Goal: Information Seeking & Learning: Learn about a topic

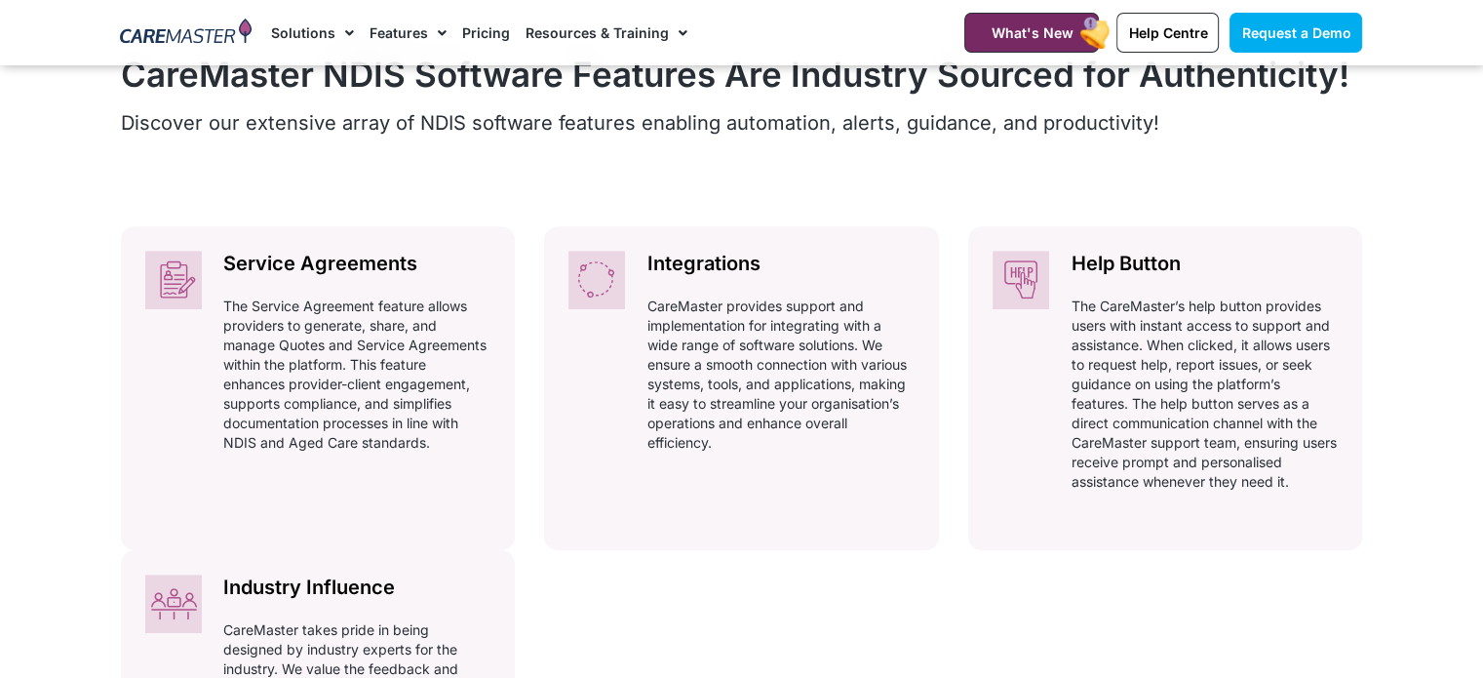
scroll to position [877, 0]
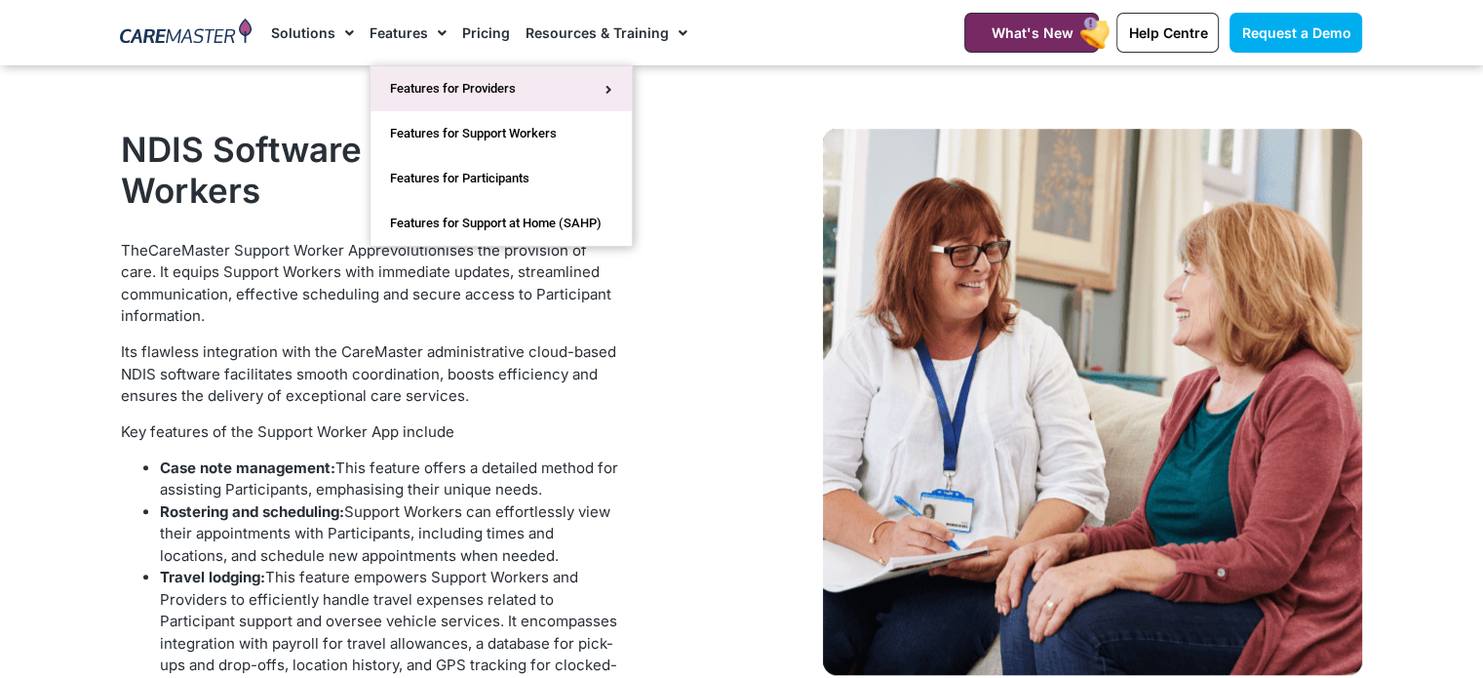
click at [416, 86] on link "Features for Providers" at bounding box center [500, 88] width 261 height 45
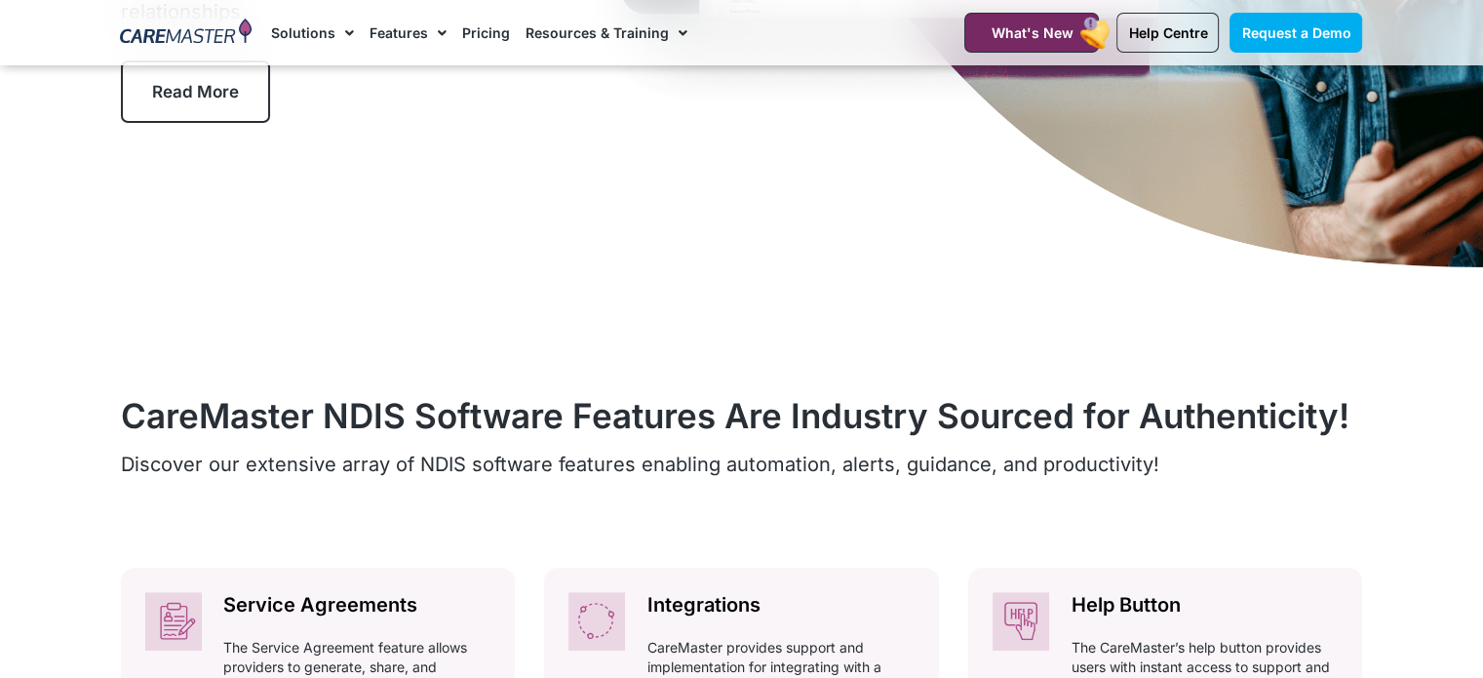
scroll to position [487, 0]
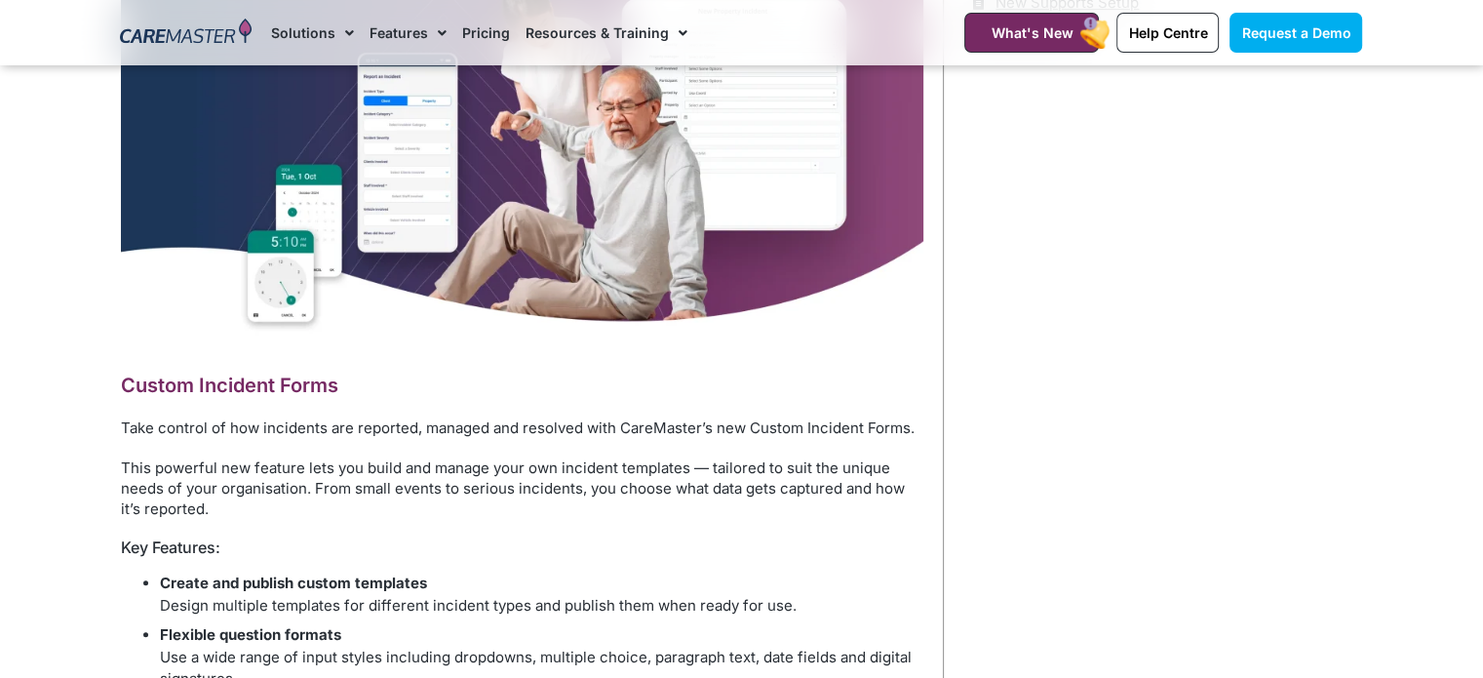
scroll to position [975, 0]
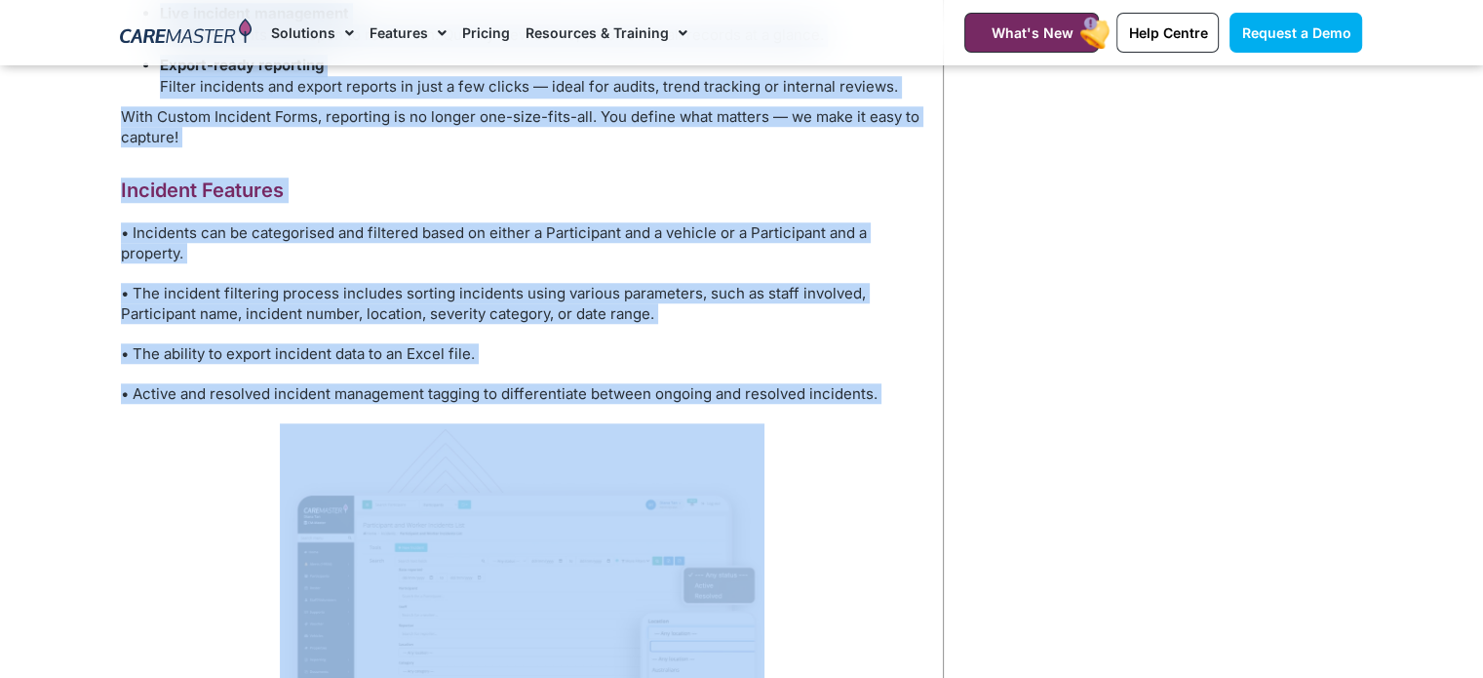
scroll to position [1755, 0]
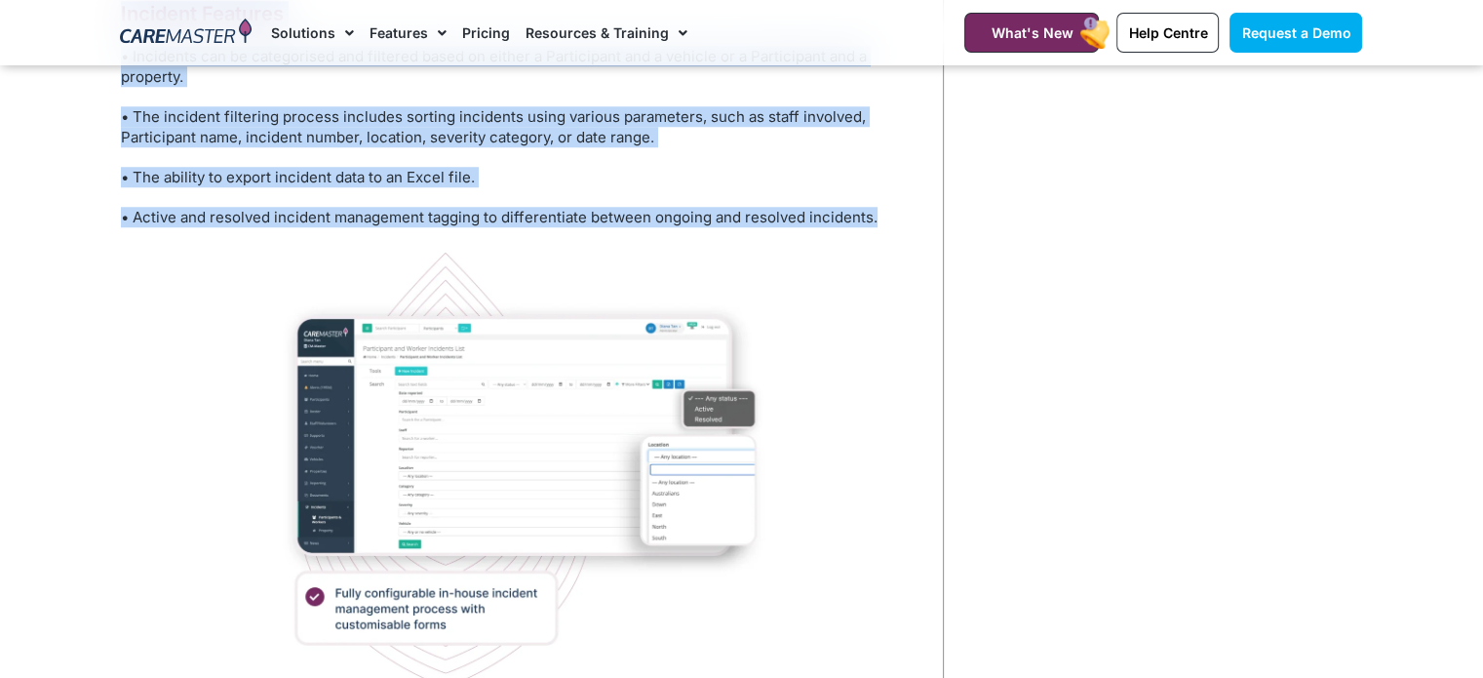
drag, startPoint x: 101, startPoint y: 281, endPoint x: 892, endPoint y: 211, distance: 793.8
copy div "Loremi Dolorsit Ametc Adip elitsed do eiu temporinc utl etdolore, magnaal eni a…"
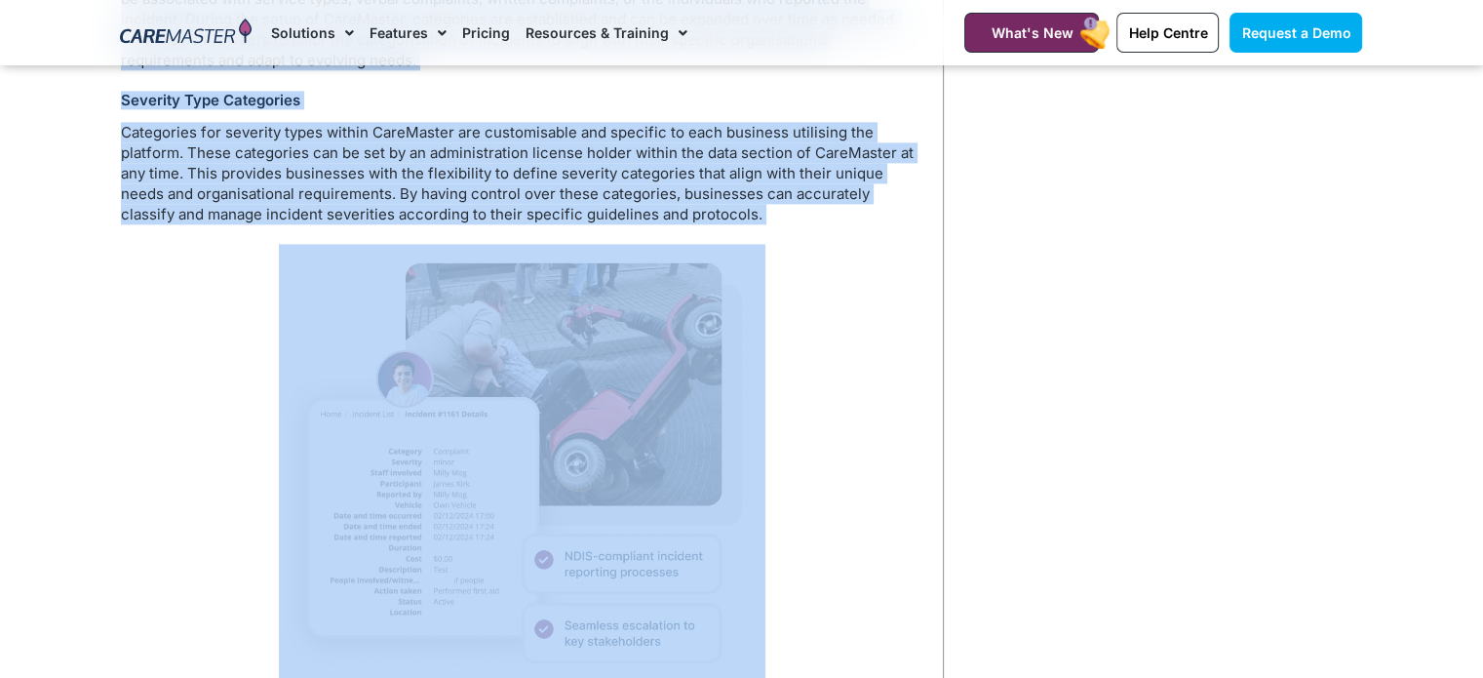
scroll to position [2632, 0]
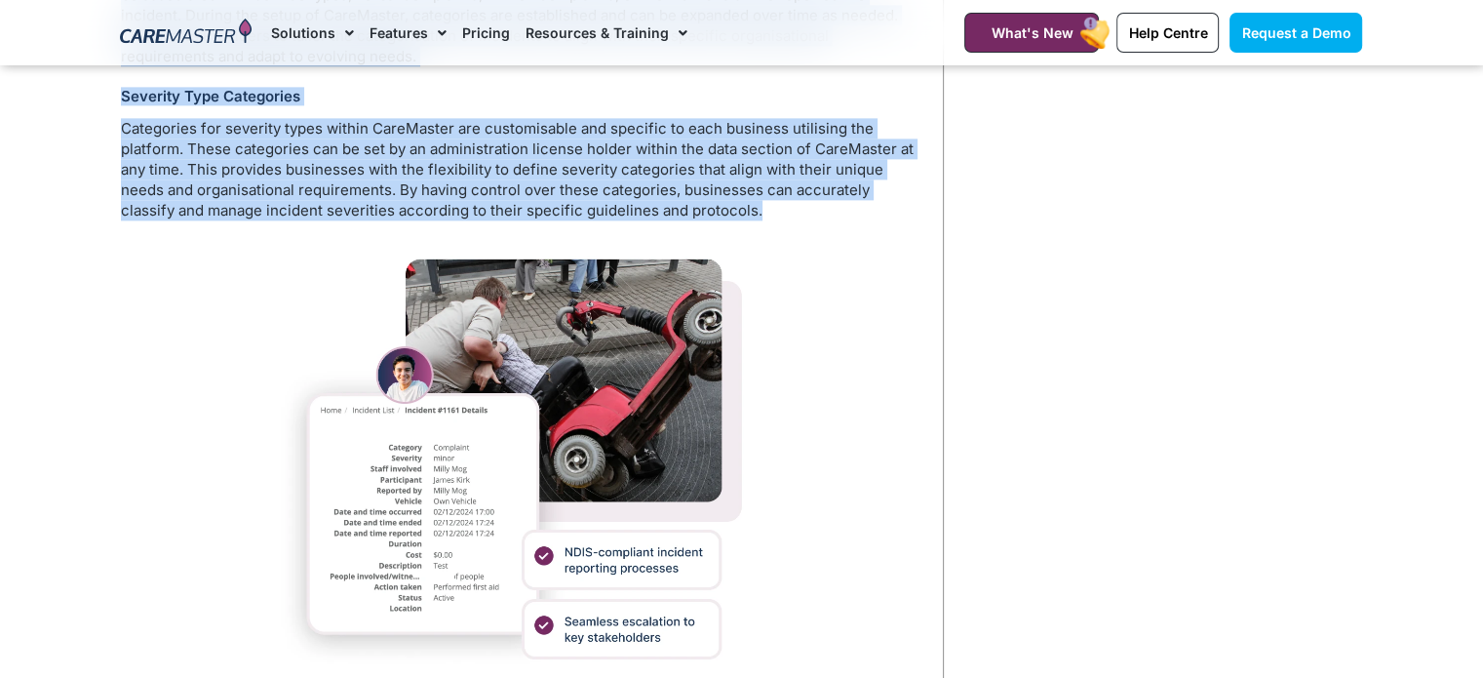
drag, startPoint x: 114, startPoint y: 311, endPoint x: 741, endPoint y: 202, distance: 636.4
copy div "The Care Providers maintain compliance with the NDIS Commission regarding Incid…"
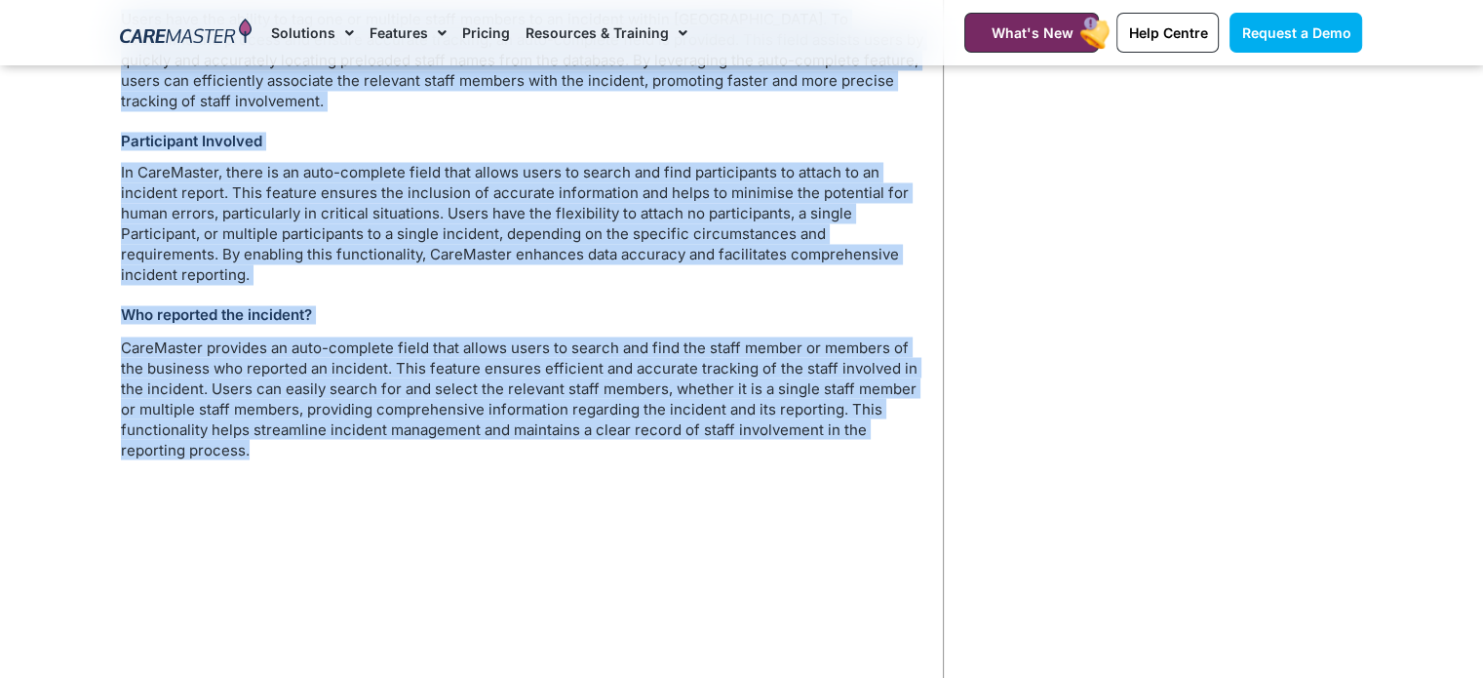
scroll to position [3412, 0]
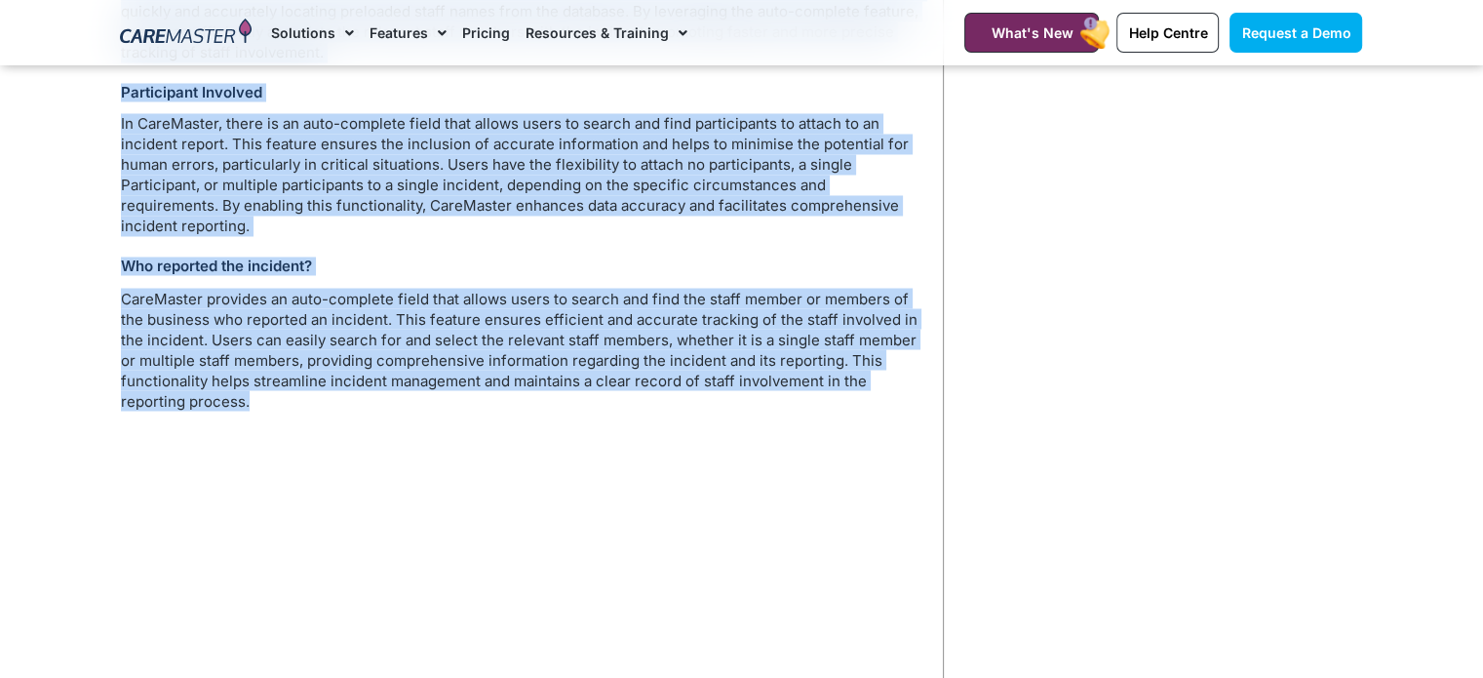
drag, startPoint x: 115, startPoint y: 329, endPoint x: 530, endPoint y: 383, distance: 418.9
click at [530, 383] on div "Home / Administrator Features / NDIS Incident Management Software NDIS Incident…" at bounding box center [527, 555] width 833 height 7707
copy div "Staff Involved Users have the ability to tag one or multiple staff members to a…"
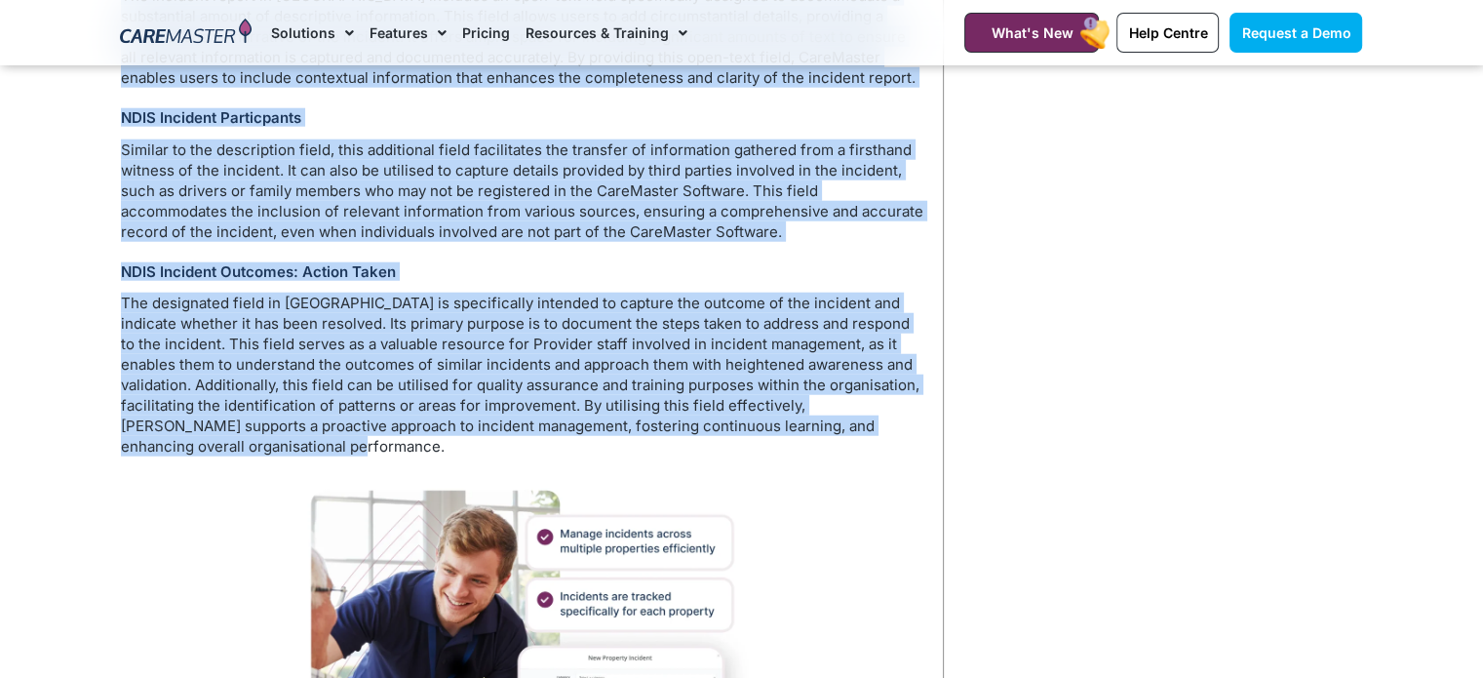
scroll to position [5167, 0]
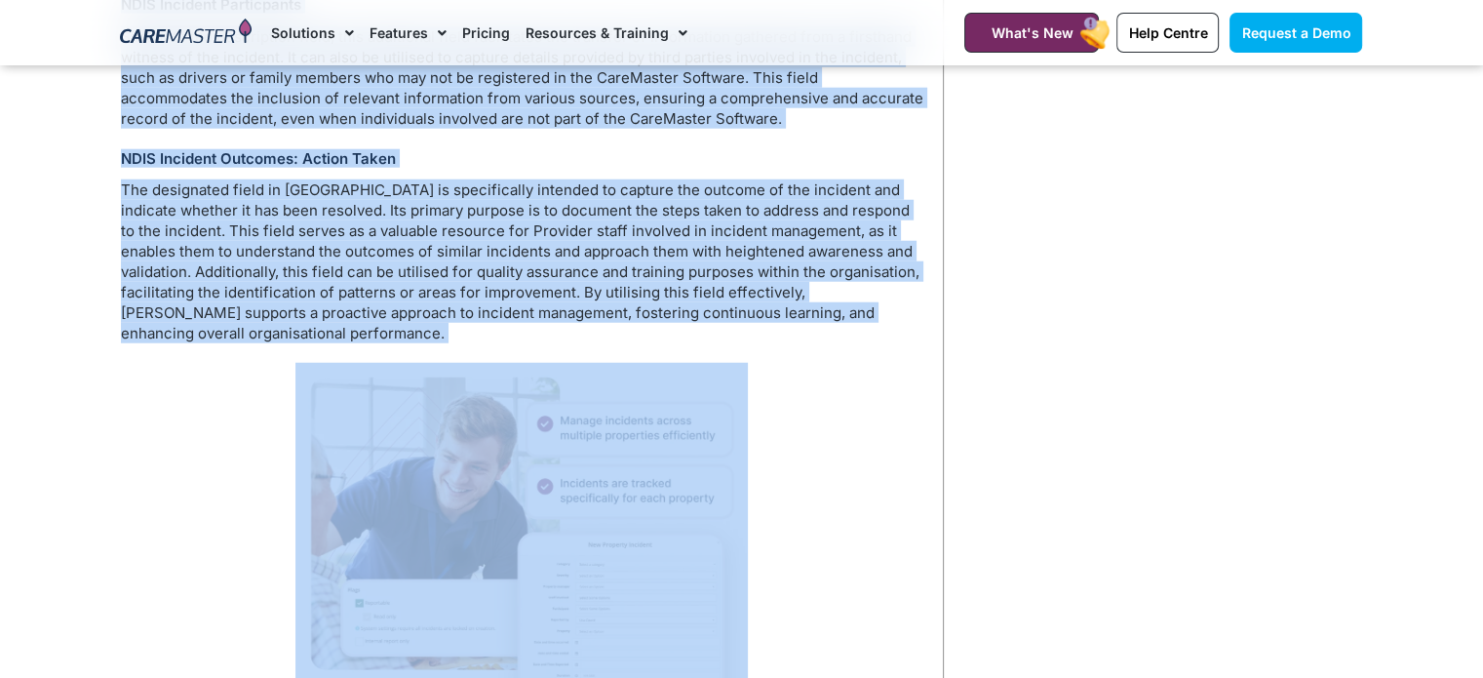
drag, startPoint x: 105, startPoint y: 202, endPoint x: 493, endPoint y: 358, distance: 418.2
copy div "NDIS Incident Vehicle Assignment When constructing an incident report in CareMa…"
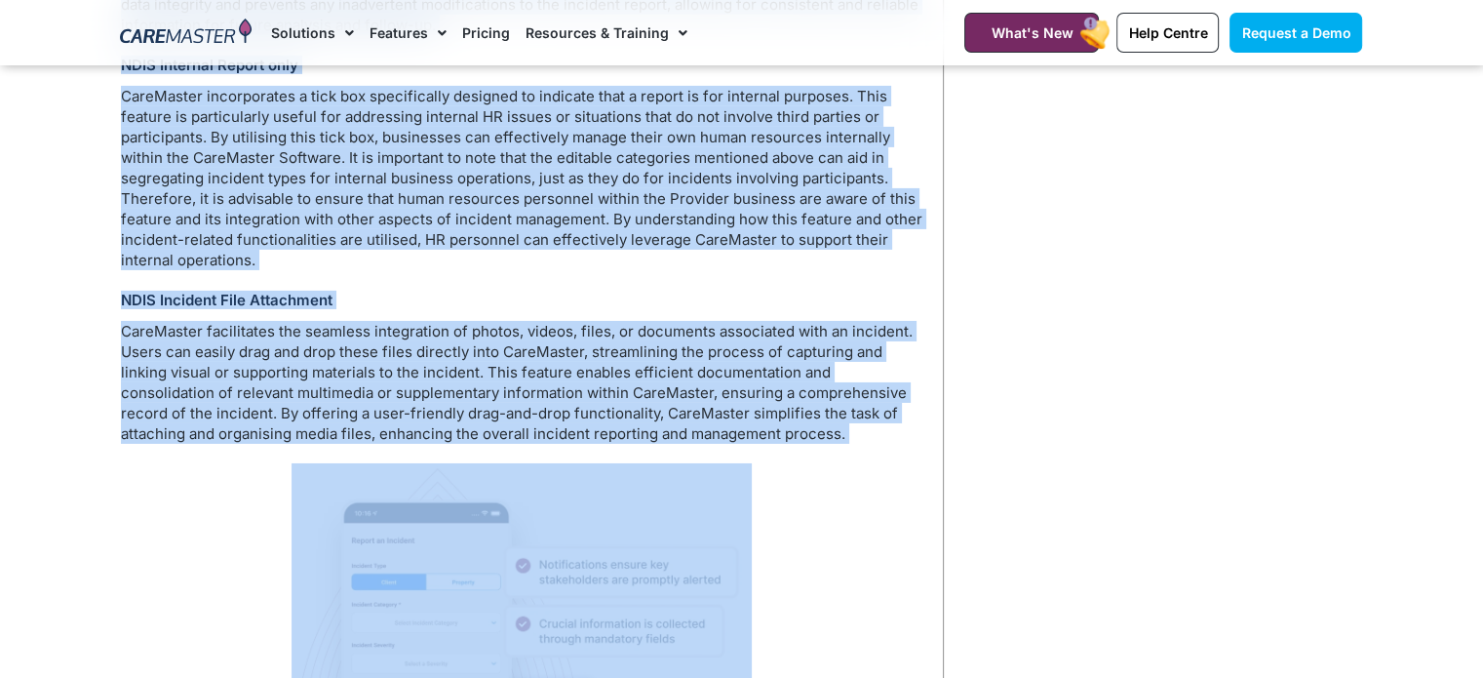
scroll to position [6727, 0]
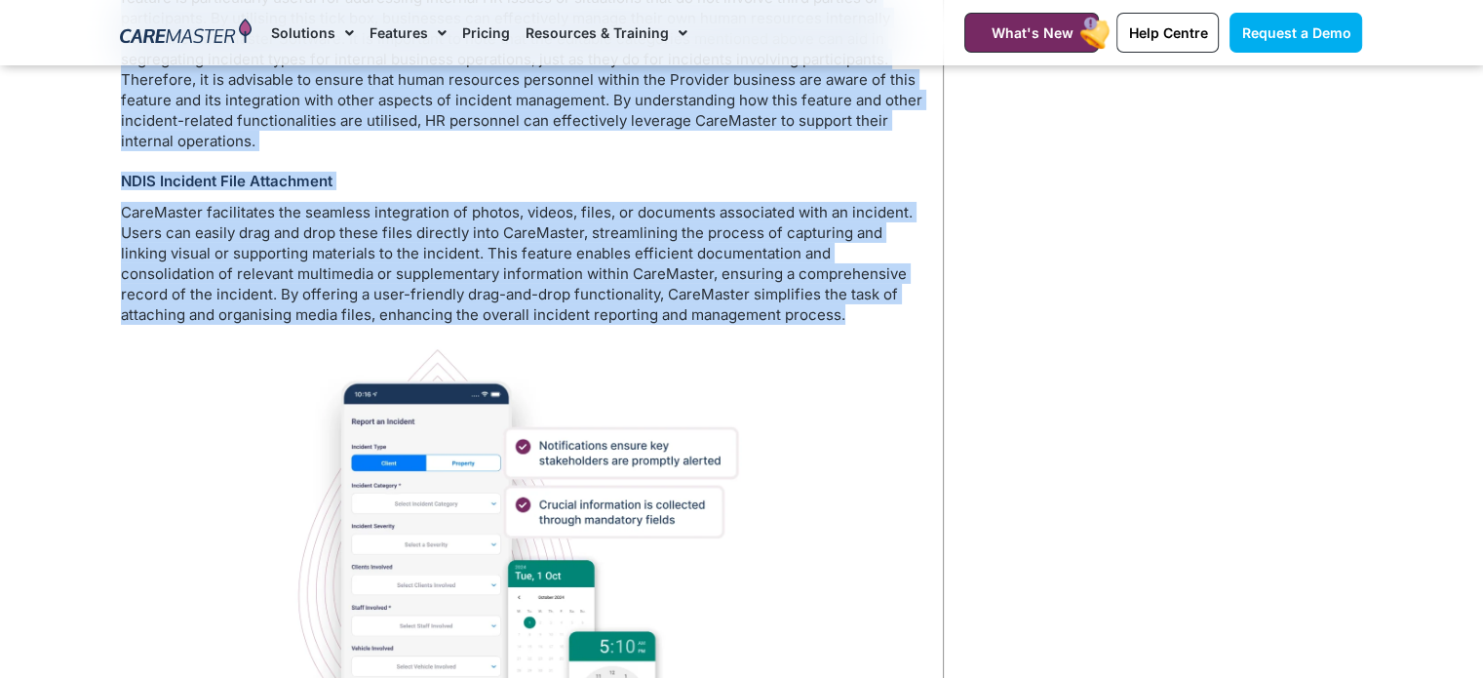
drag, startPoint x: 113, startPoint y: 335, endPoint x: 776, endPoint y: 319, distance: 663.2
copy div "LORE Ipsumdol Sitame Con adipiscingelit seddoei te InciDidunt utl etd magnaaliq…"
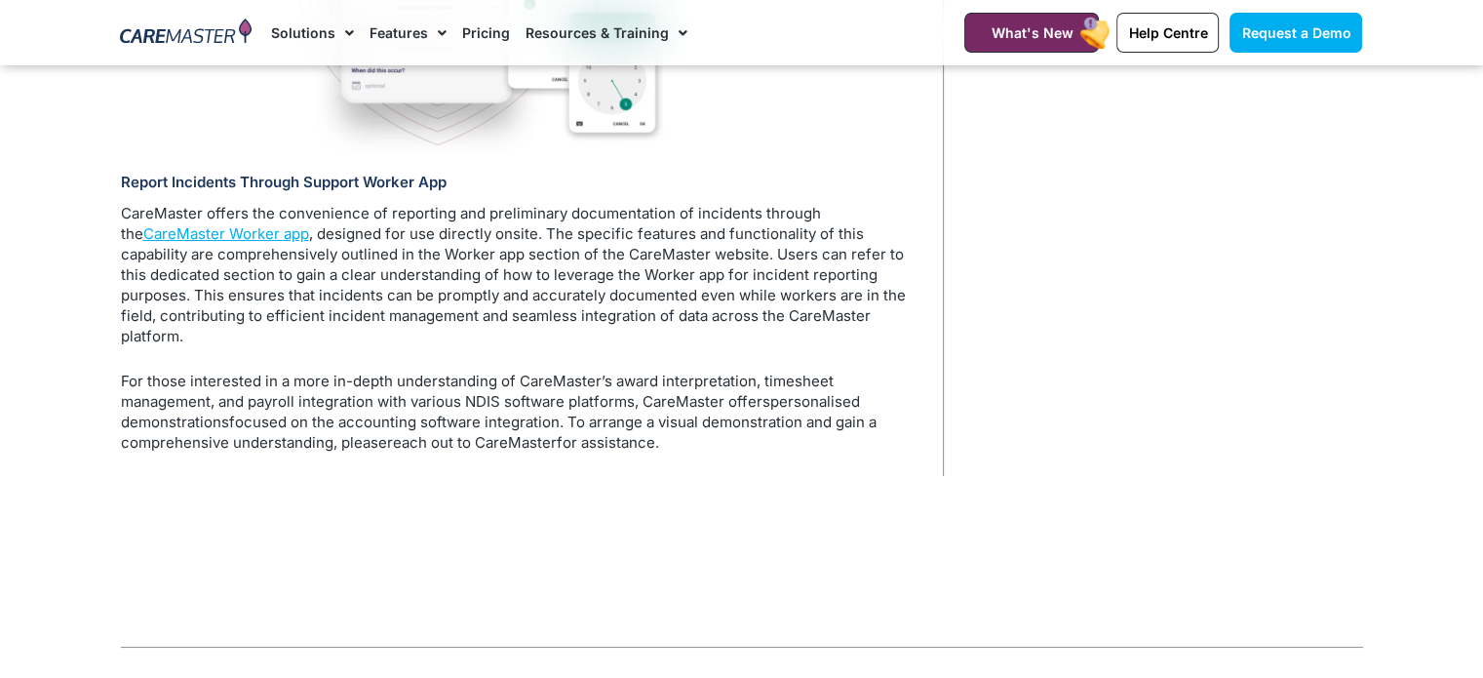
scroll to position [7312, 0]
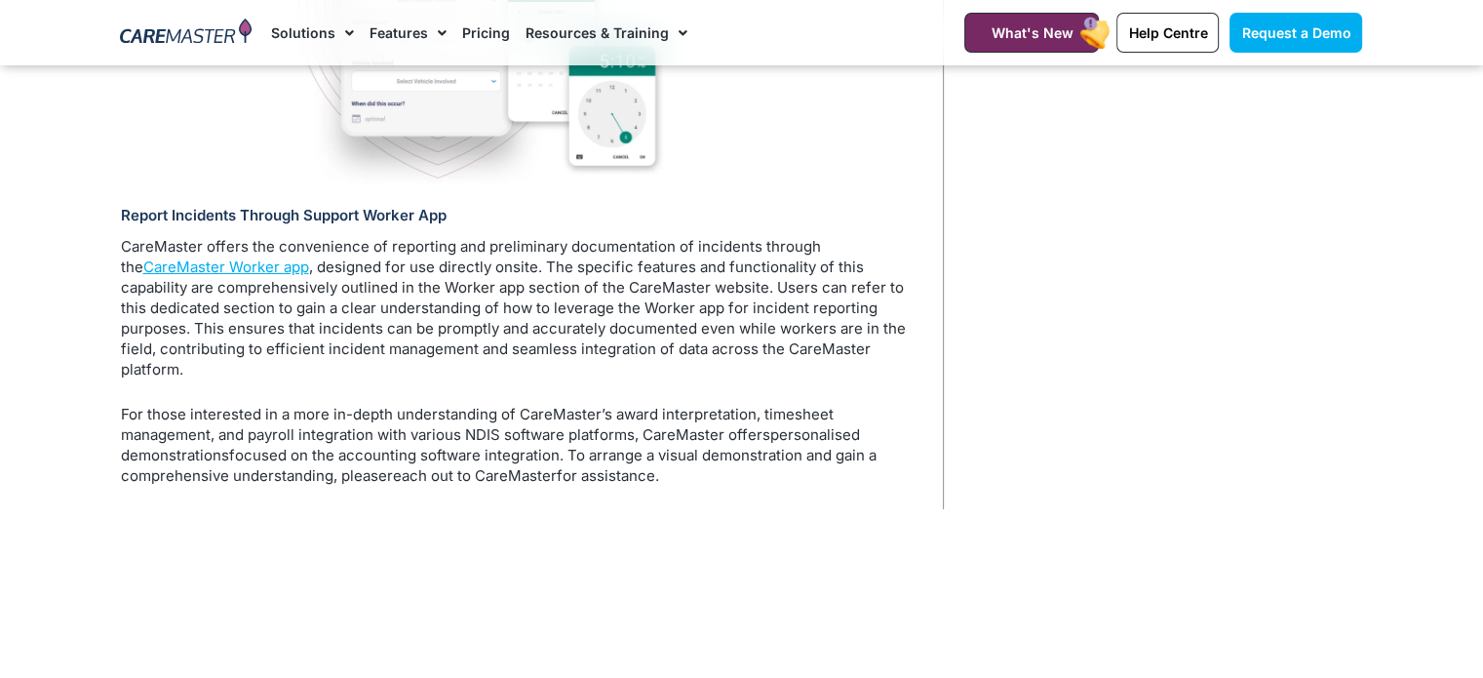
drag, startPoint x: 111, startPoint y: 221, endPoint x: 697, endPoint y: 474, distance: 638.1
copy div "Loremi Dolorsita Consect Adipisc Elitse Doe TempOrinci utlabo etd magnaaliqua e…"
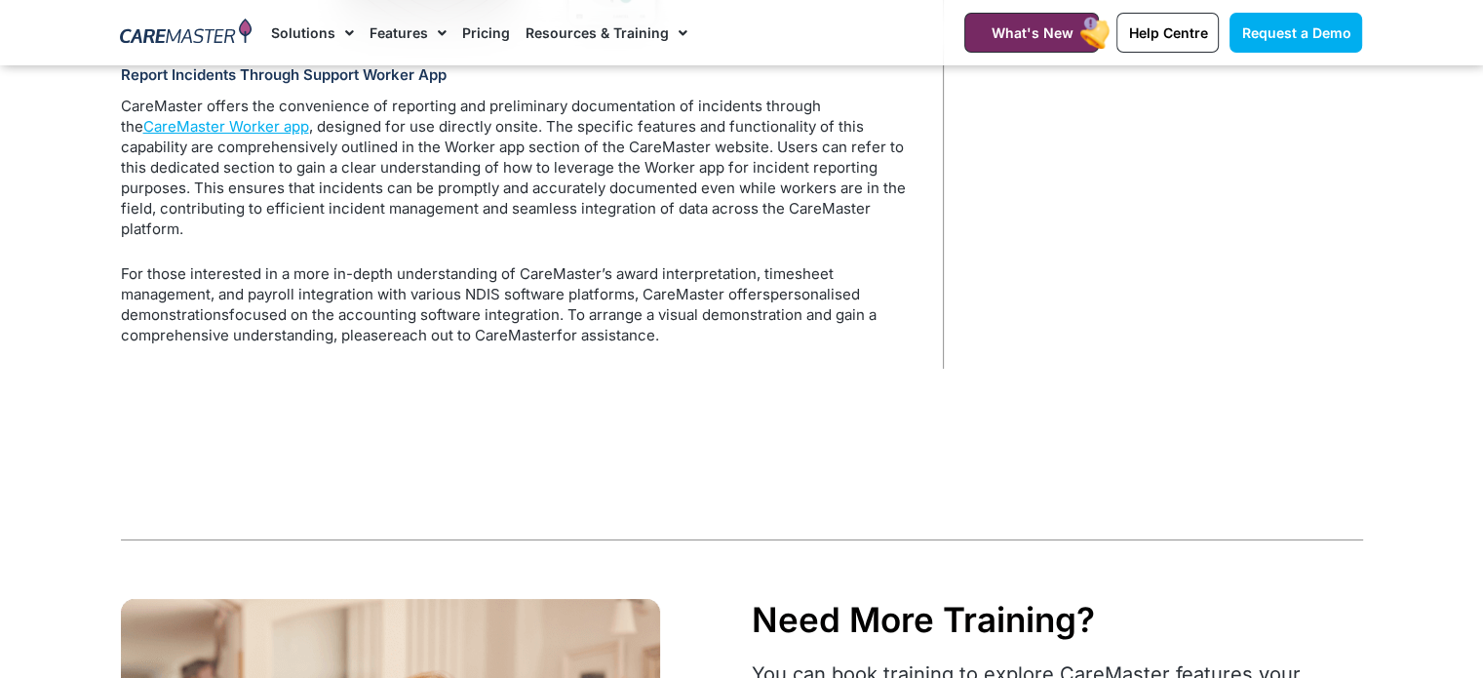
scroll to position [7410, 0]
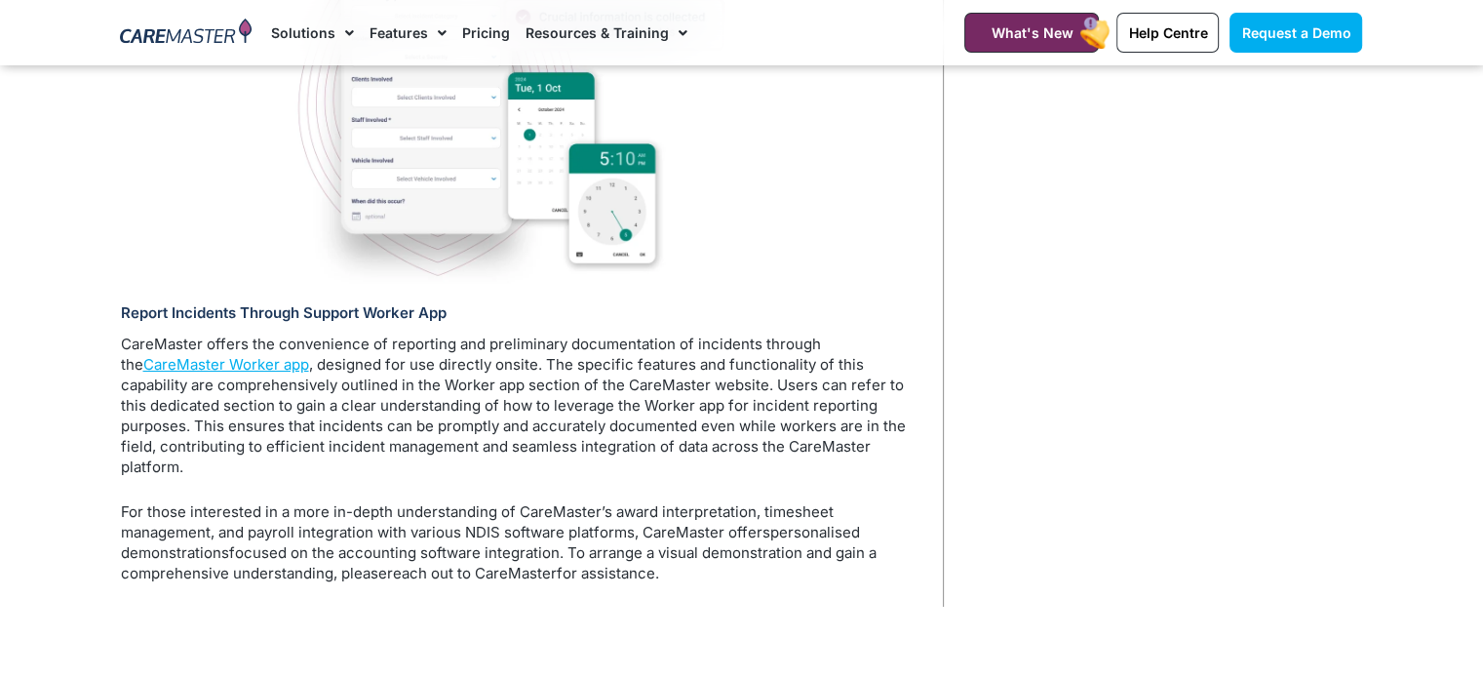
scroll to position [7215, 0]
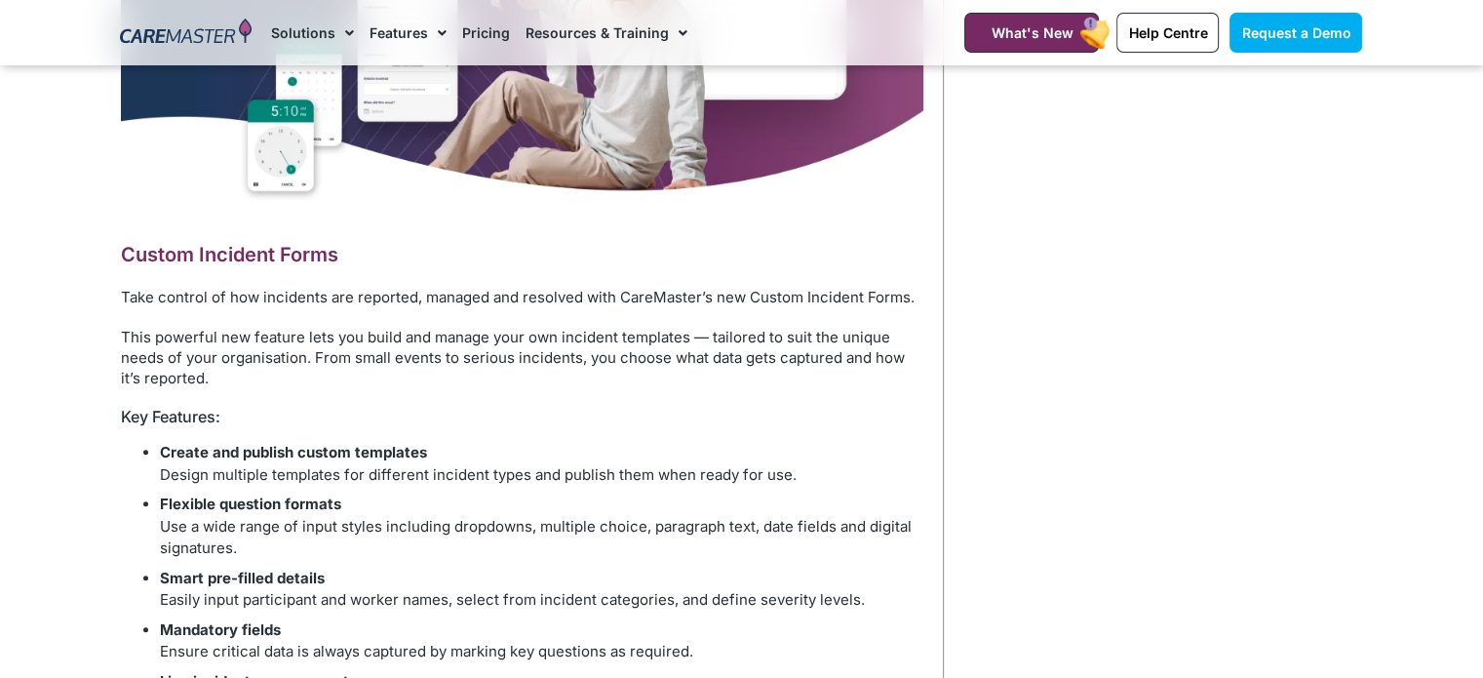
scroll to position [877, 0]
